Goal: Transaction & Acquisition: Book appointment/travel/reservation

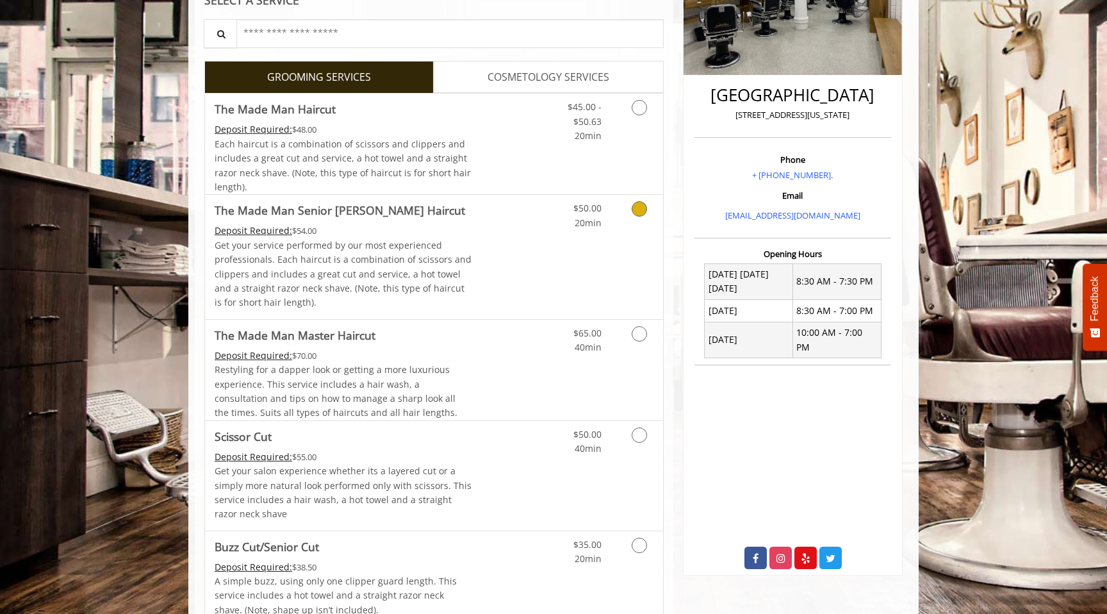
scroll to position [267, 0]
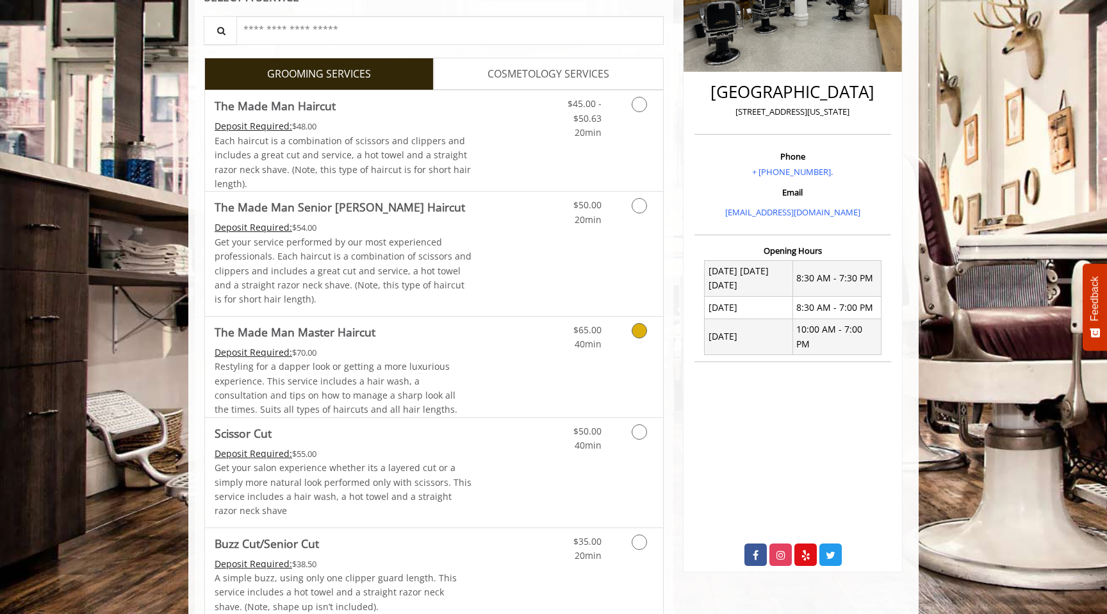
click at [365, 360] on span "Restyling for a dapper look or getting a more luxurious experience. This servic…" at bounding box center [336, 387] width 243 height 55
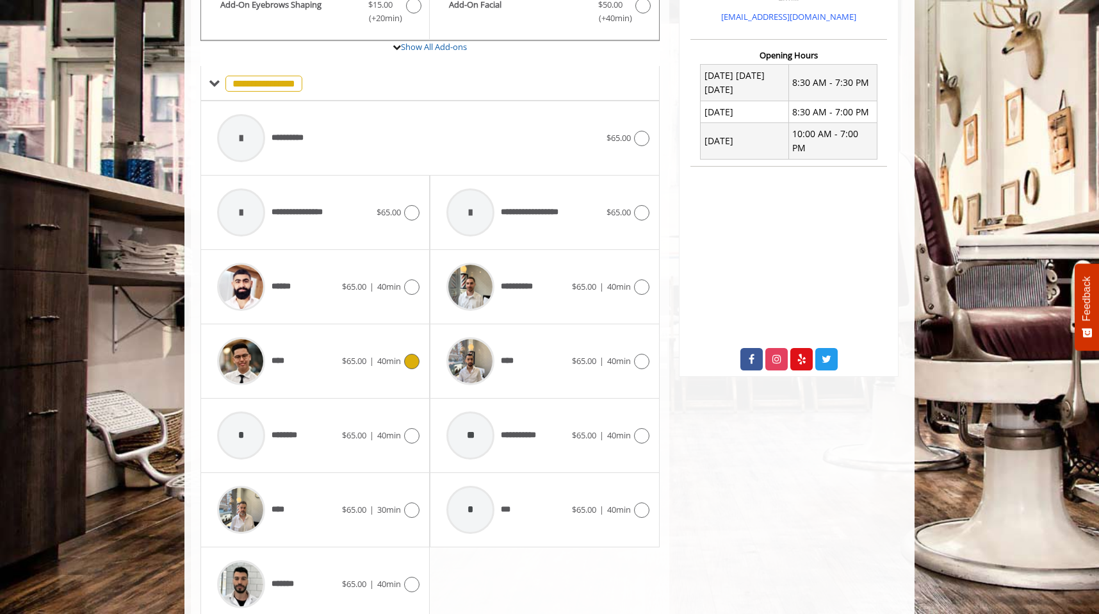
click at [366, 359] on span "$65.00 | 40min" at bounding box center [371, 360] width 59 height 13
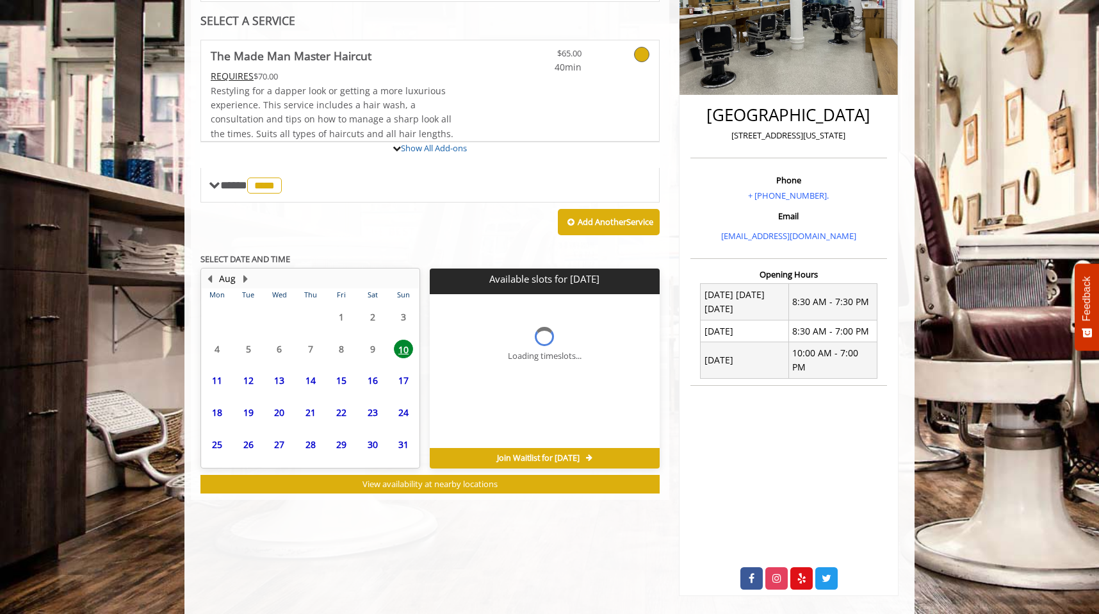
scroll to position [277, 0]
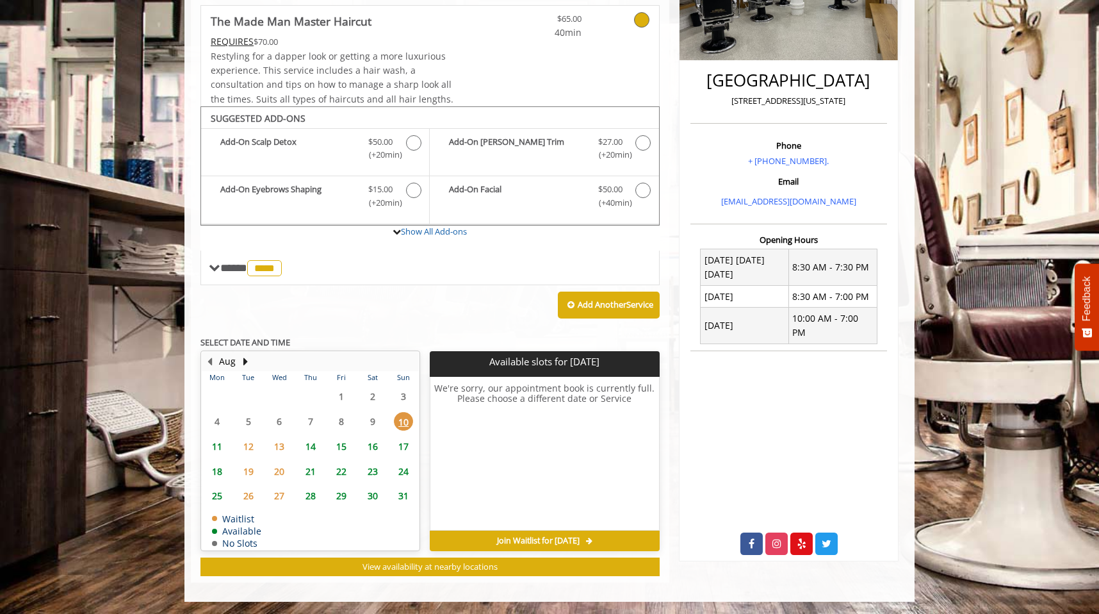
click at [220, 447] on span "11" at bounding box center [217, 446] width 19 height 19
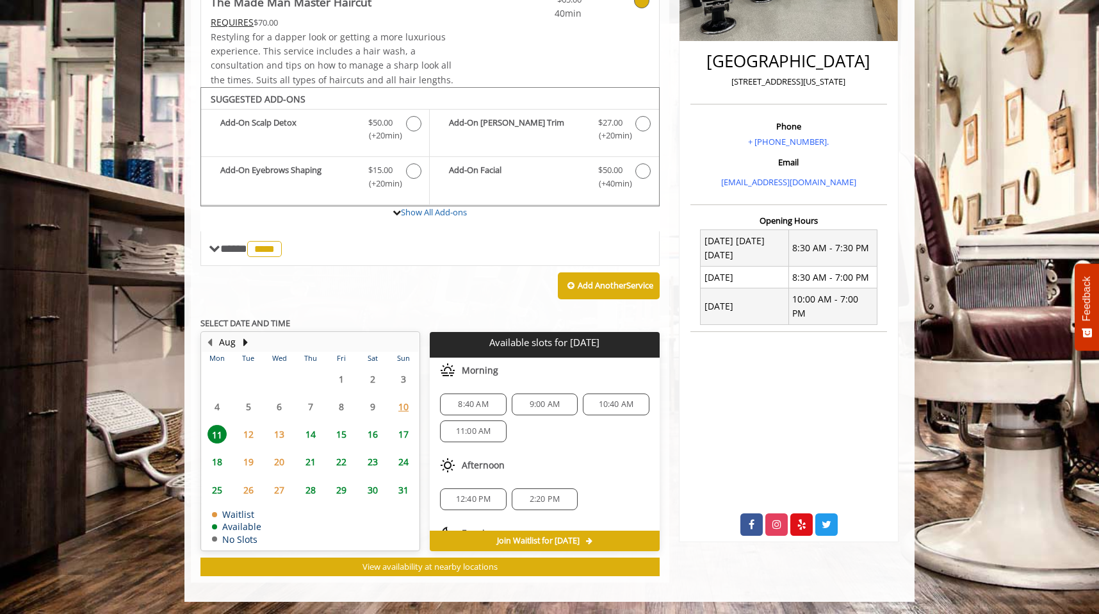
scroll to position [58, 0]
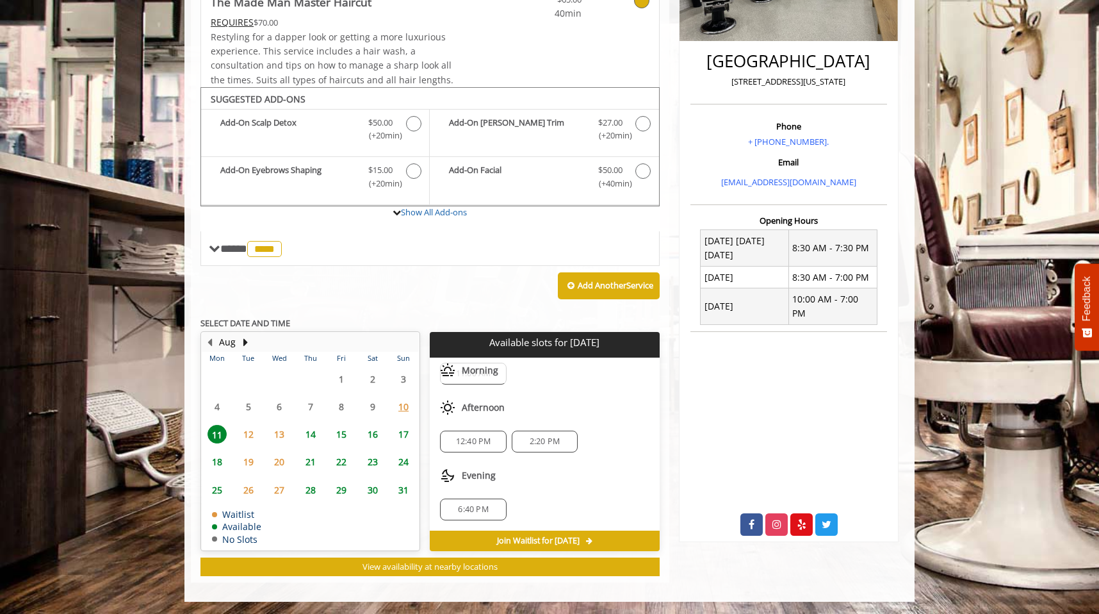
click at [468, 508] on span "6:40 PM" at bounding box center [473, 509] width 30 height 10
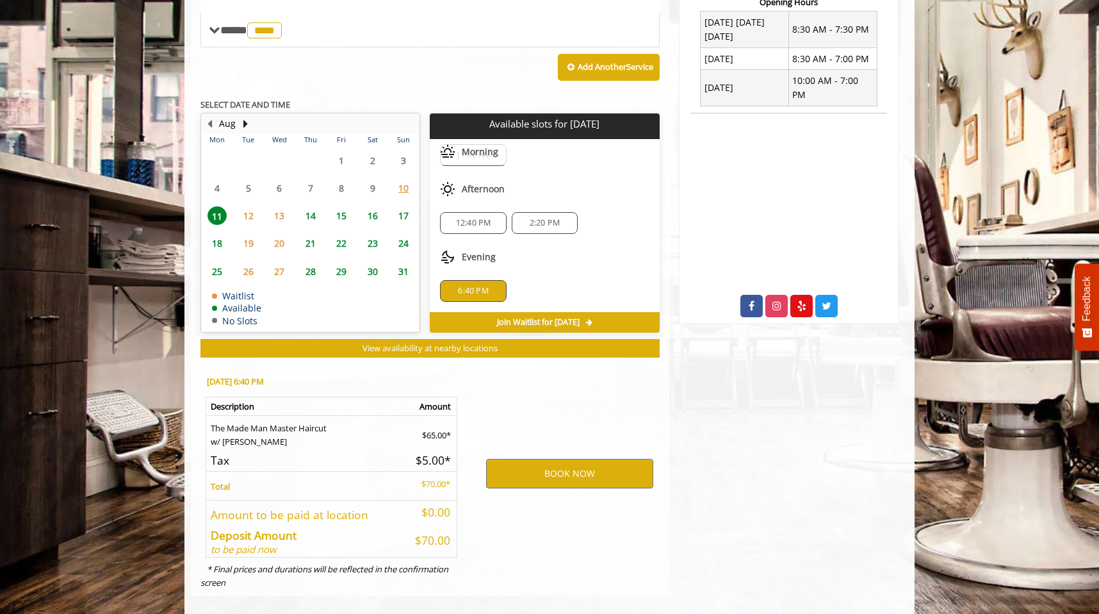
scroll to position [528, 0]
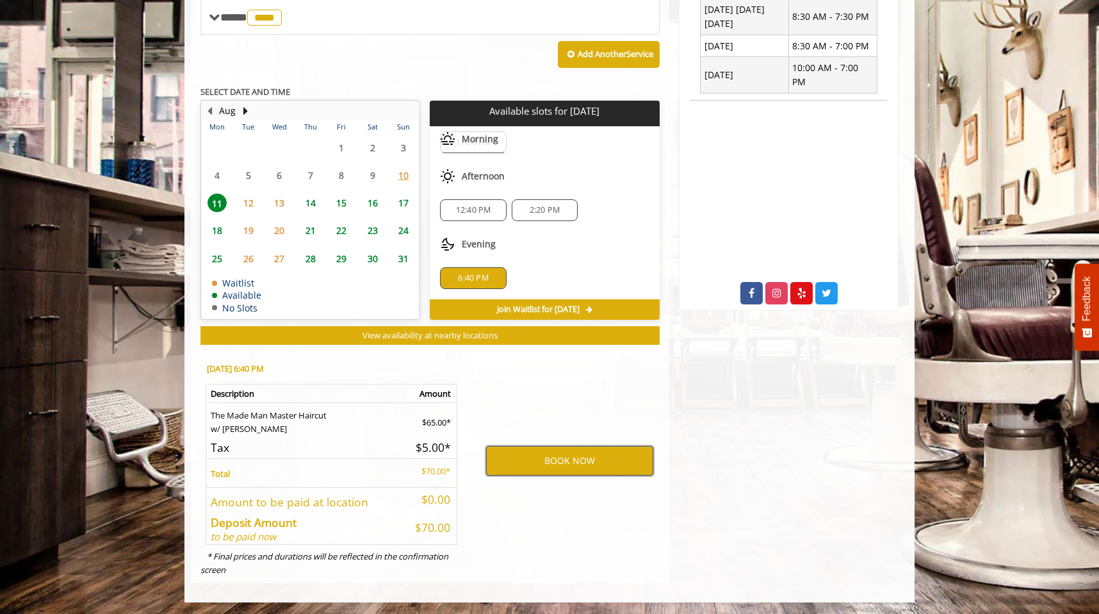
click at [557, 465] on button "BOOK NOW" at bounding box center [569, 460] width 167 height 29
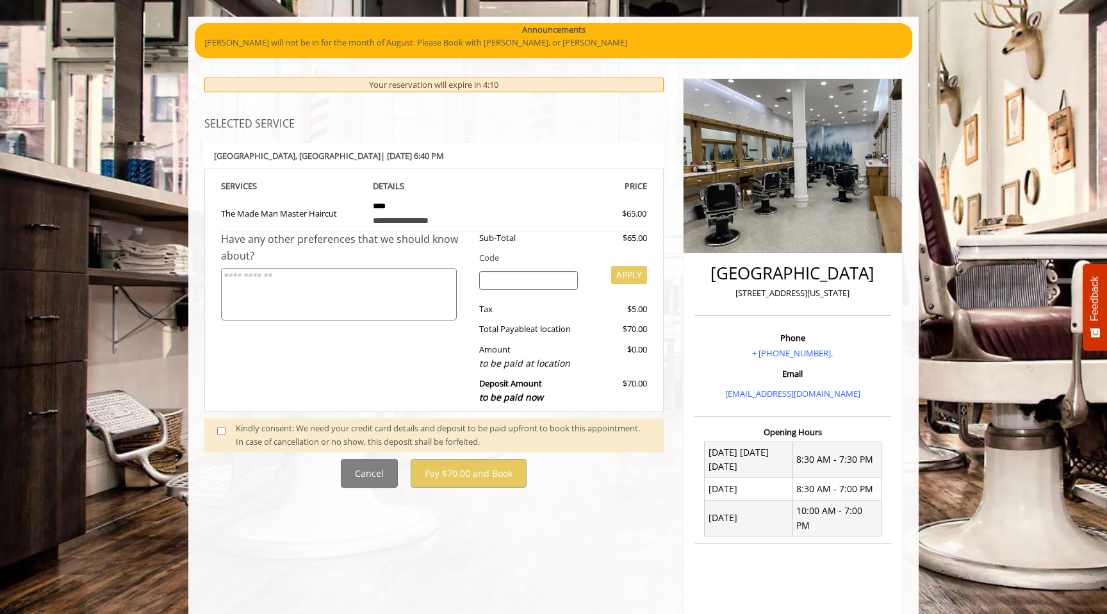
scroll to position [94, 0]
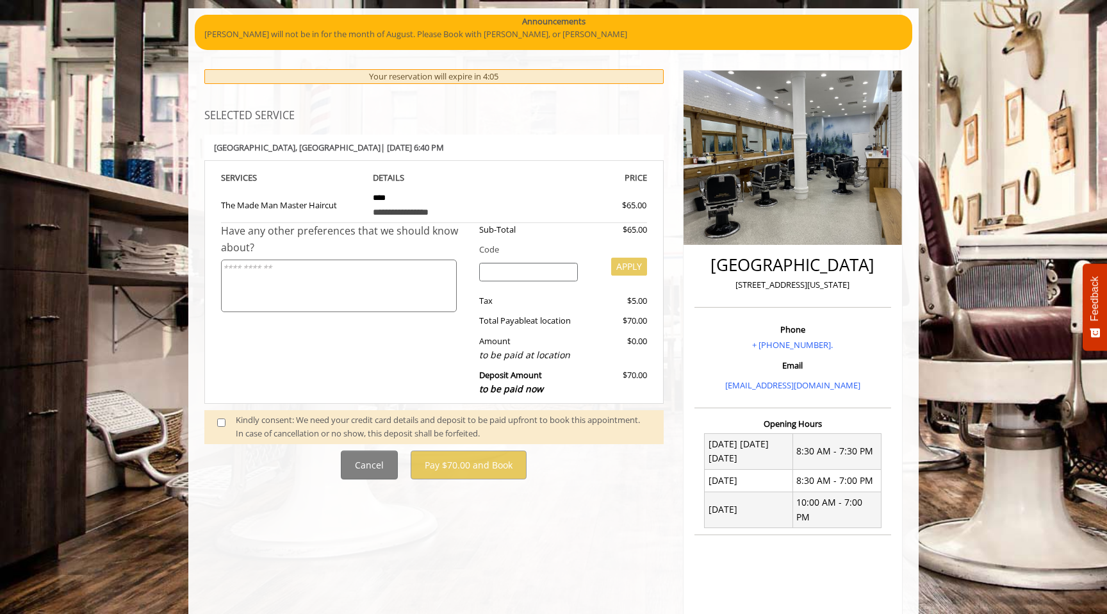
click at [224, 418] on span at bounding box center [227, 426] width 38 height 27
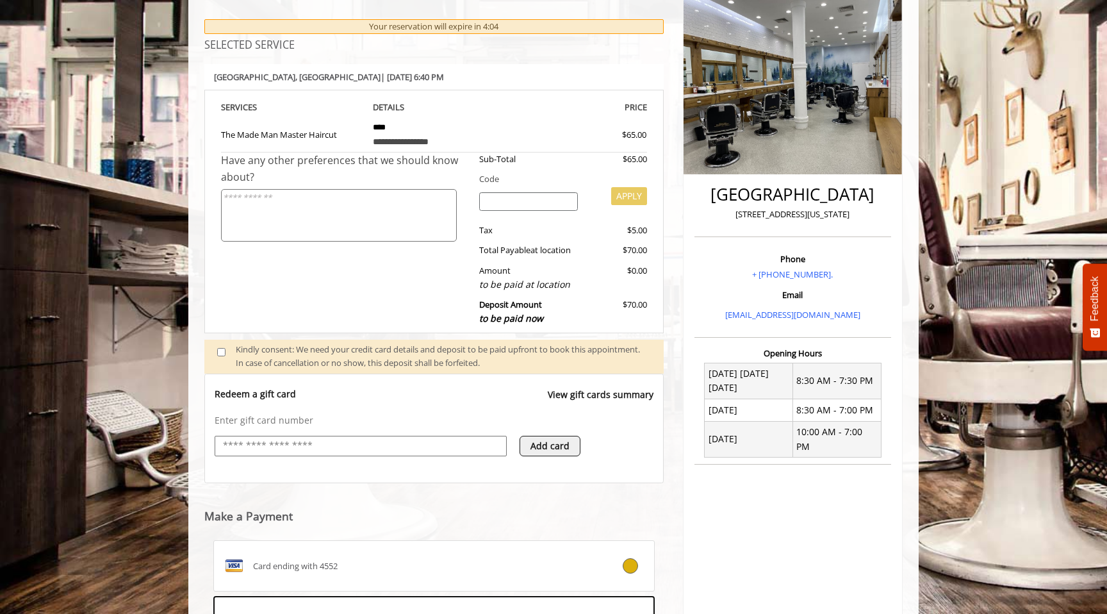
scroll to position [360, 0]
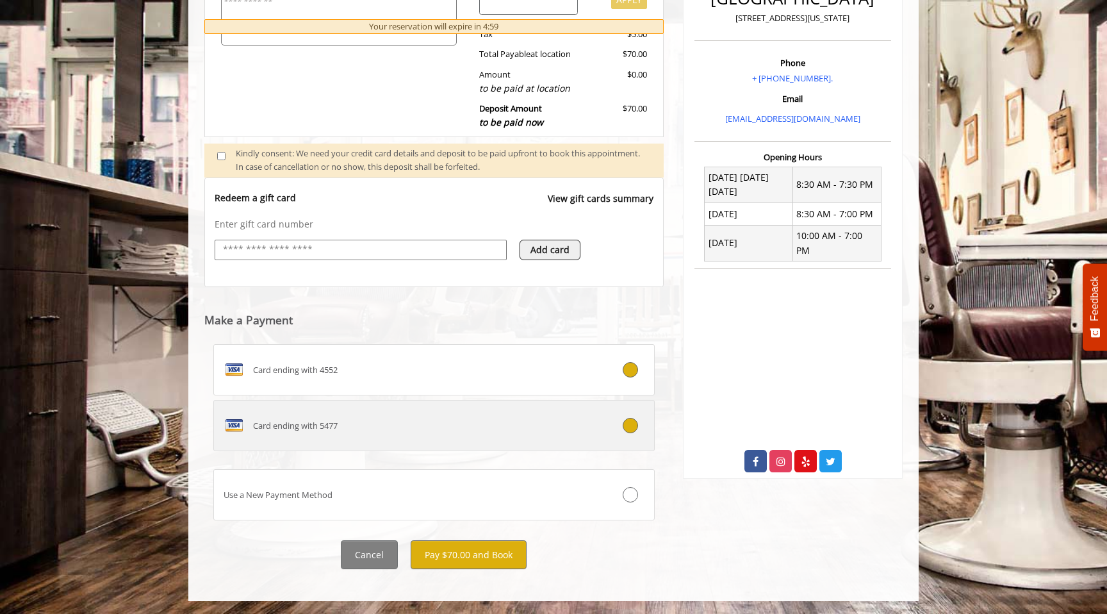
click at [325, 427] on span "Card ending with 5477" at bounding box center [295, 425] width 85 height 13
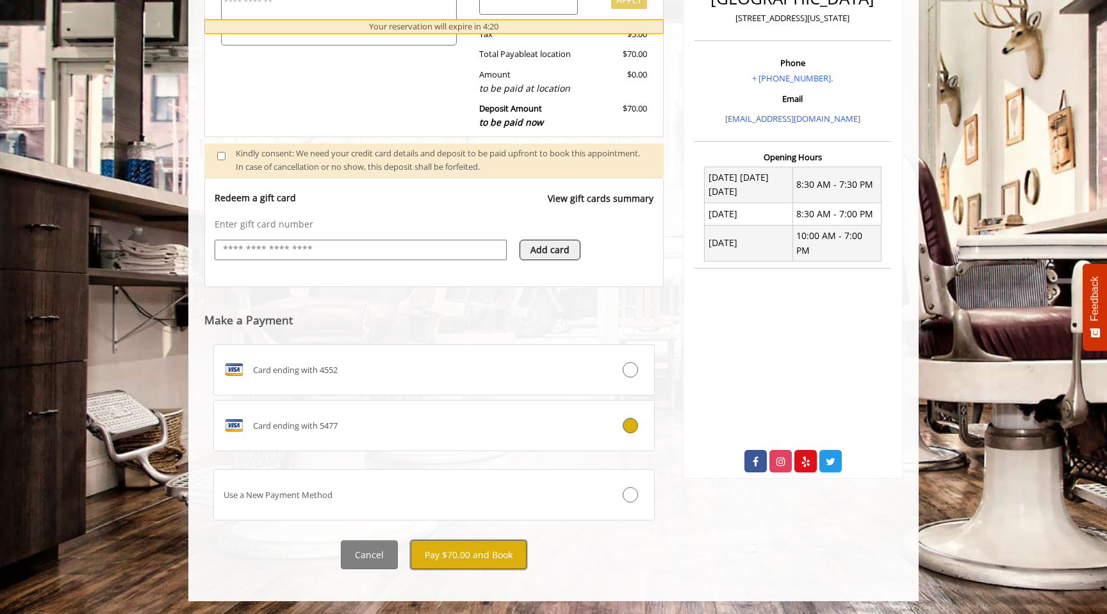
click at [487, 559] on button "Pay $70.00 and Book" at bounding box center [469, 554] width 116 height 29
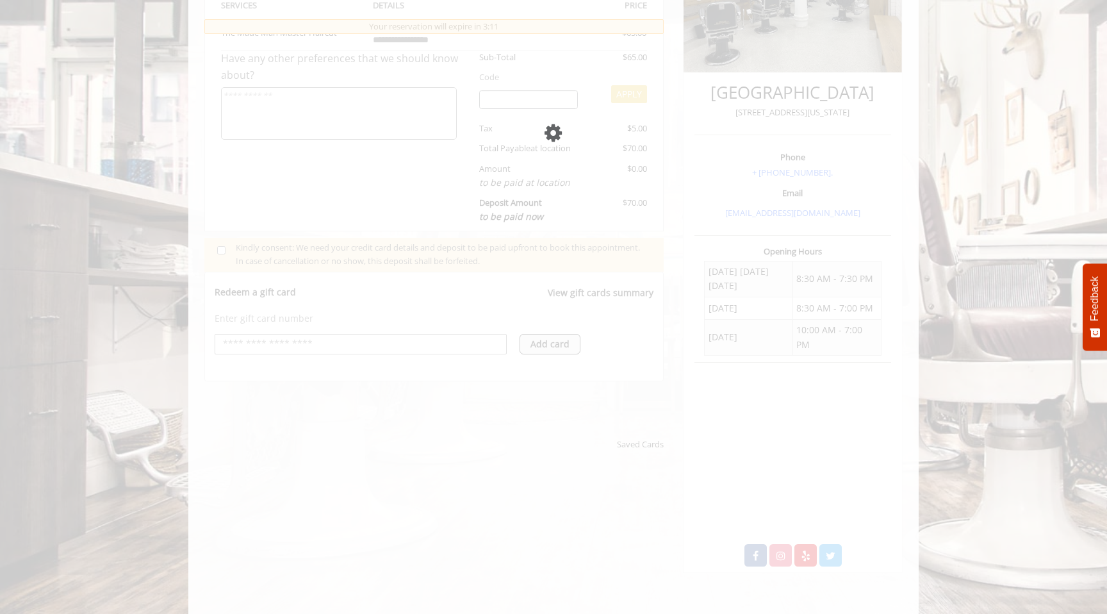
scroll to position [398, 0]
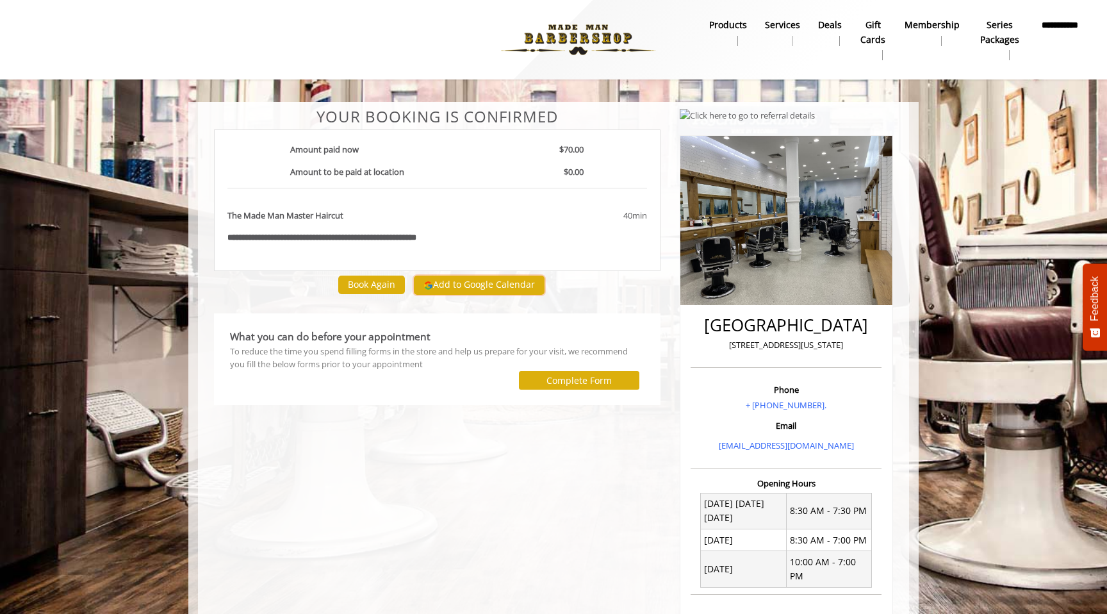
click at [474, 288] on button "Add to Google Calendar" at bounding box center [479, 285] width 131 height 19
